Goal: Information Seeking & Learning: Learn about a topic

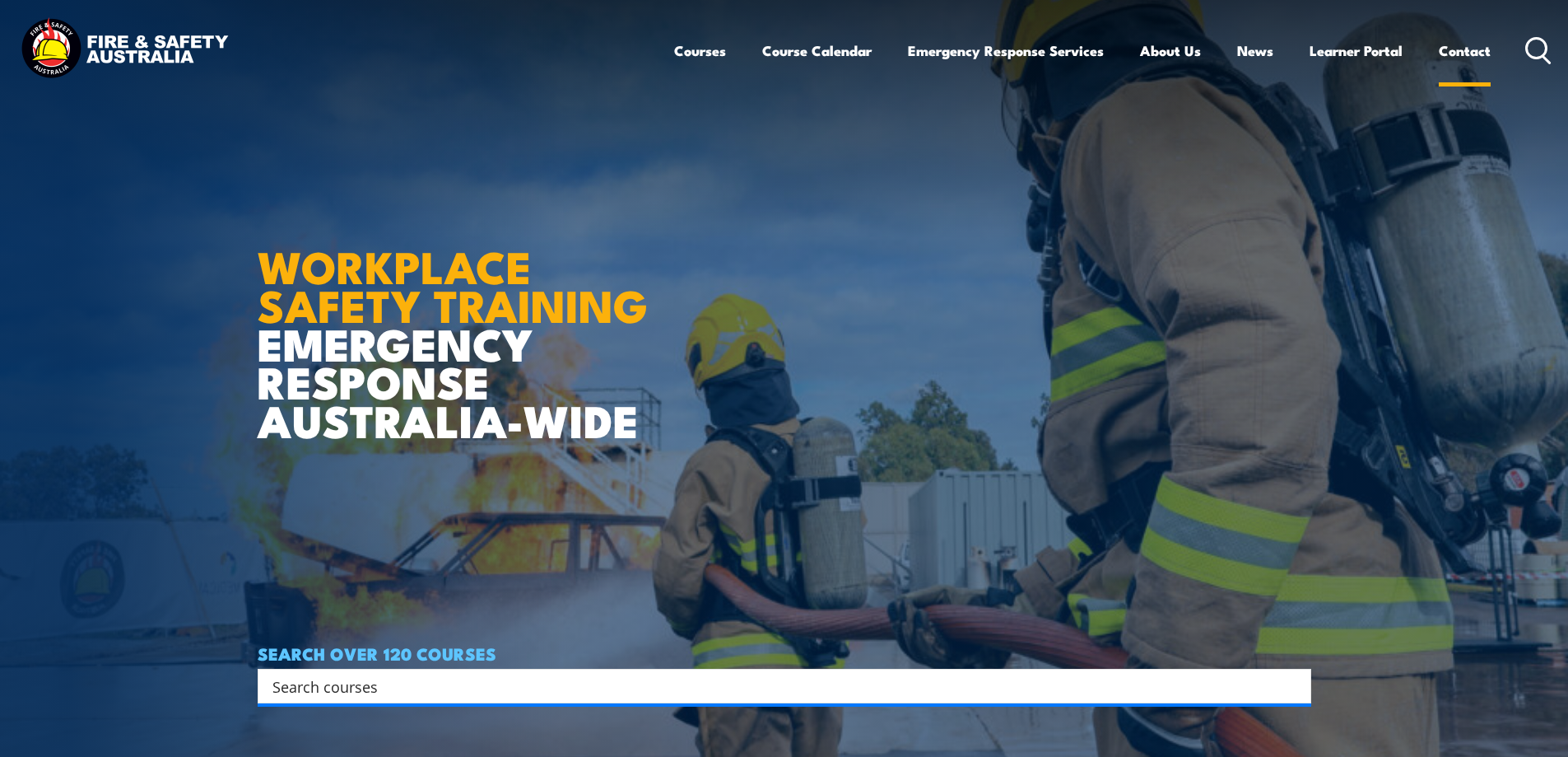
click at [1476, 50] on link "Contact" at bounding box center [1464, 51] width 52 height 44
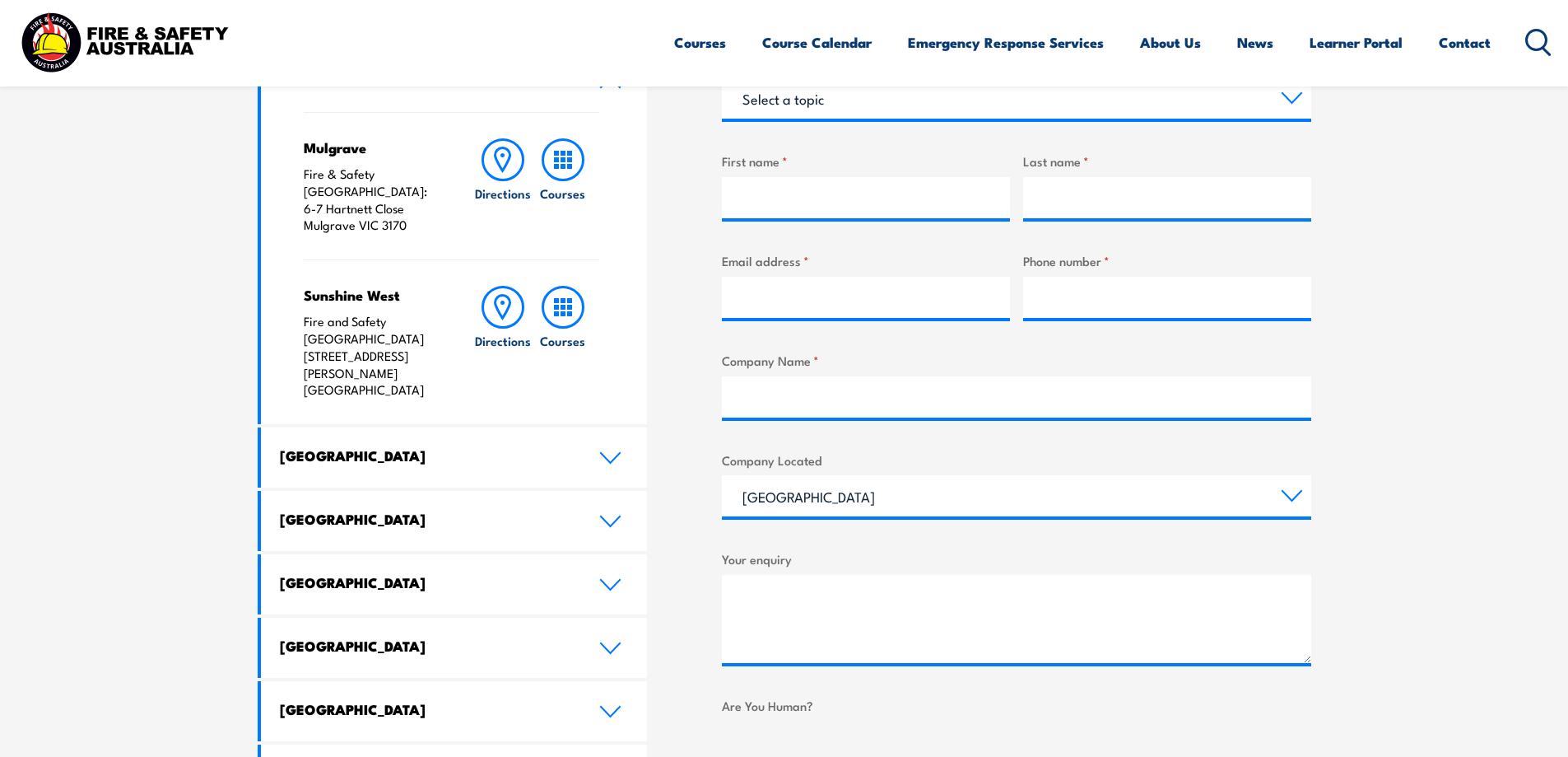
scroll to position [741, 0]
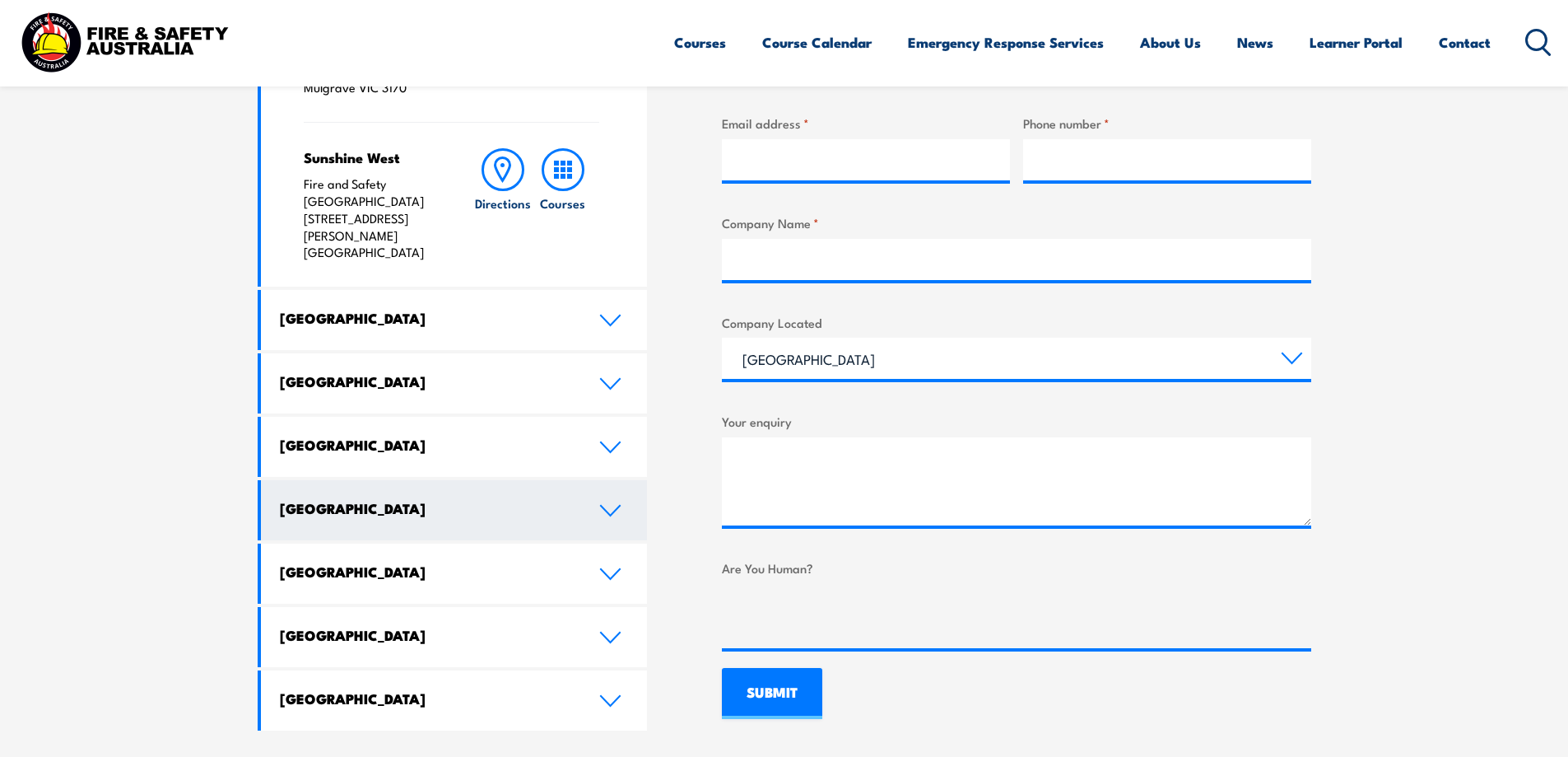
click at [614, 506] on icon at bounding box center [610, 510] width 19 height 10
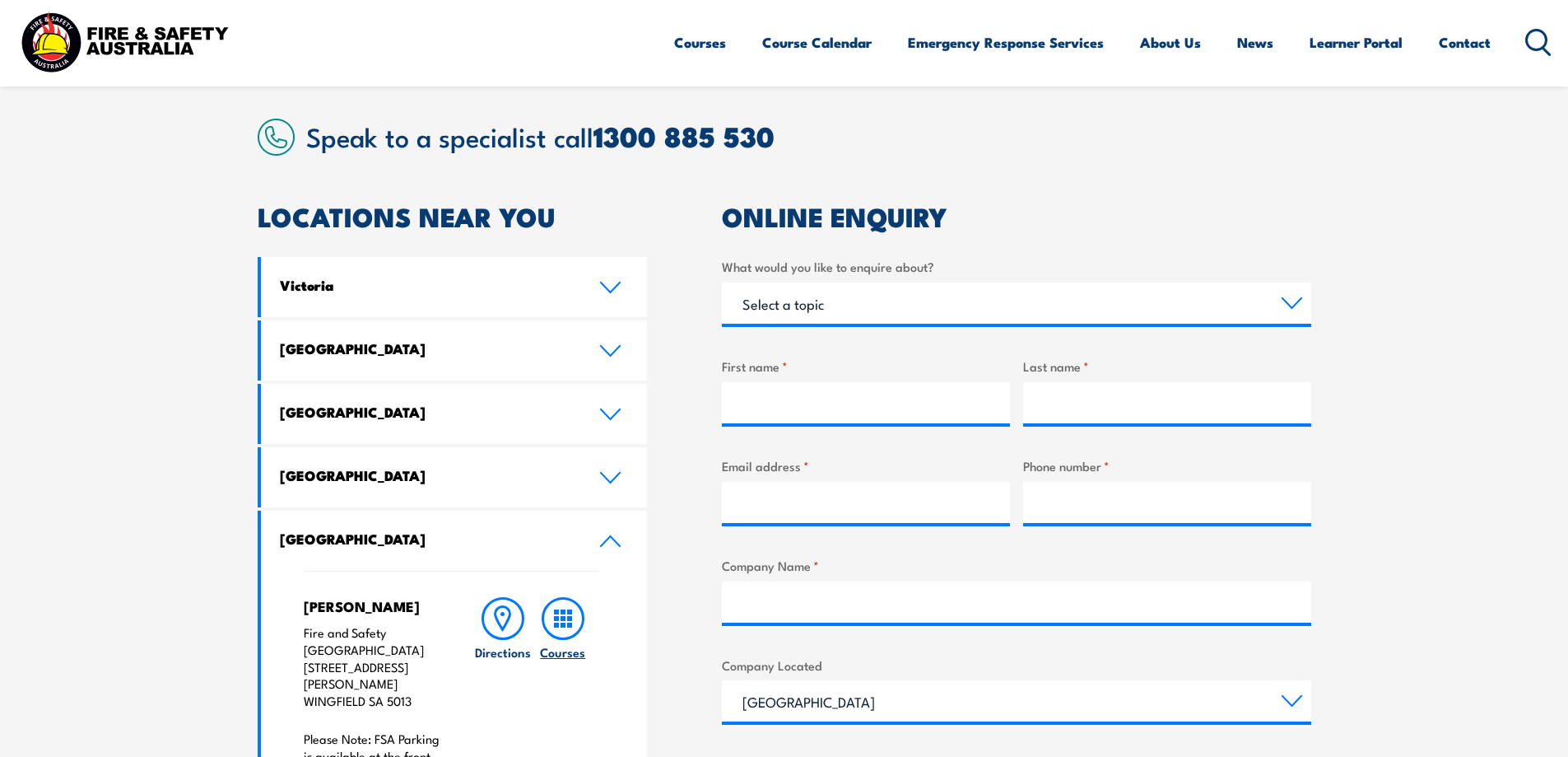
scroll to position [247, 0]
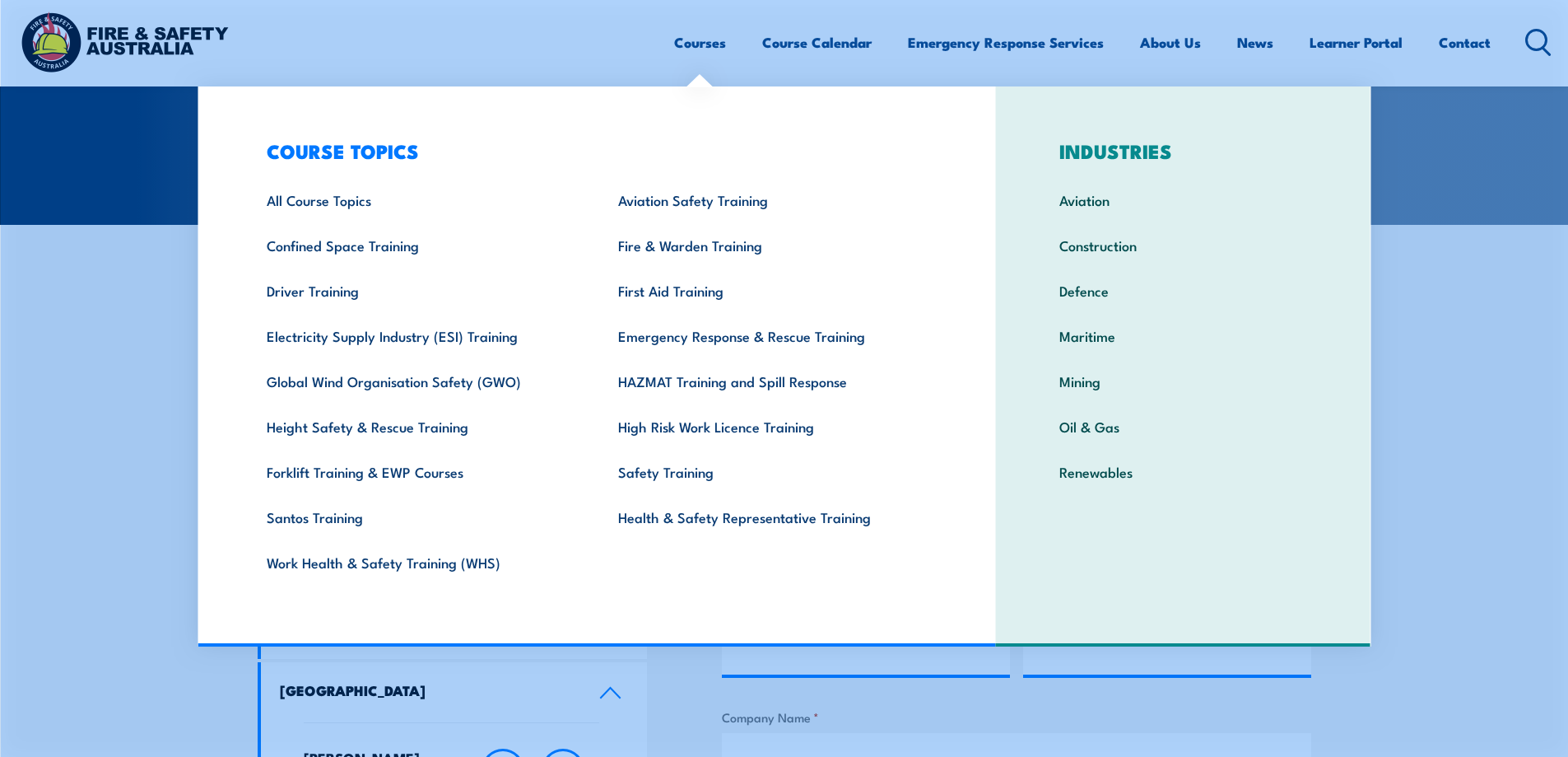
click at [692, 39] on link "Courses" at bounding box center [699, 43] width 52 height 44
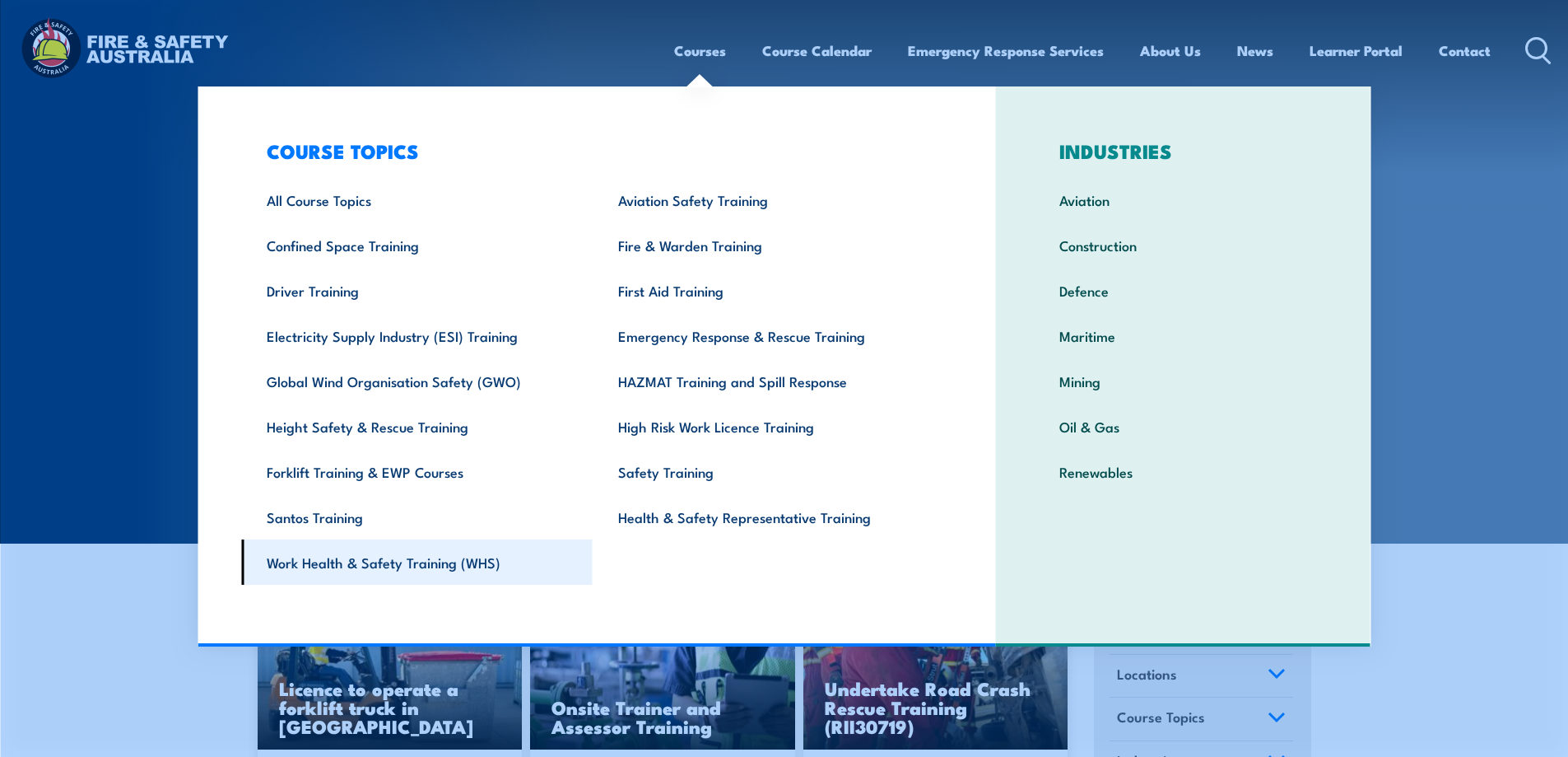
click at [439, 565] on link "Work Health & Safety Training (WHS)" at bounding box center [417, 562] width 351 height 45
